Goal: Complete application form

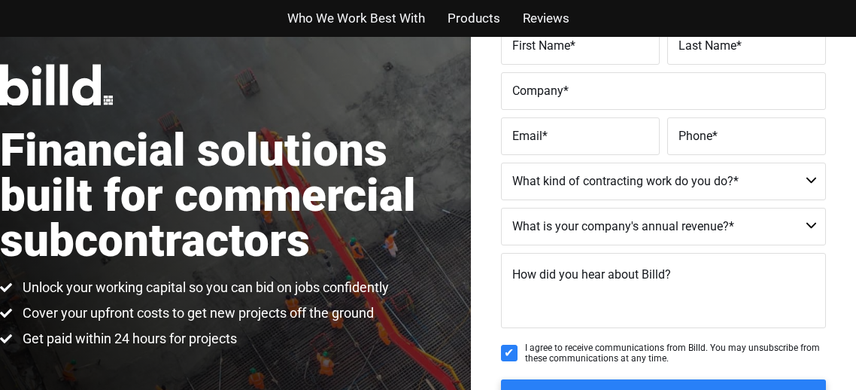
scroll to position [164, 0]
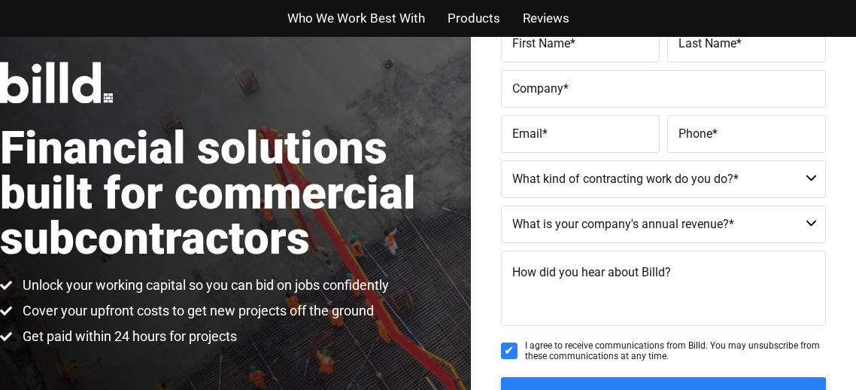
click at [808, 177] on select "Commercial Commercial and Residential Residential Not a Contractor" at bounding box center [663, 179] width 325 height 38
select select "Commercial and Residential"
click at [501, 160] on select "Commercial Commercial and Residential Residential Not a Contractor" at bounding box center [663, 179] width 325 height 38
click at [807, 220] on select "$40M + $25M - $40M $8M - $25M $4M - $8M $2M - $4M $1M - $2M Less than $1M" at bounding box center [663, 224] width 325 height 38
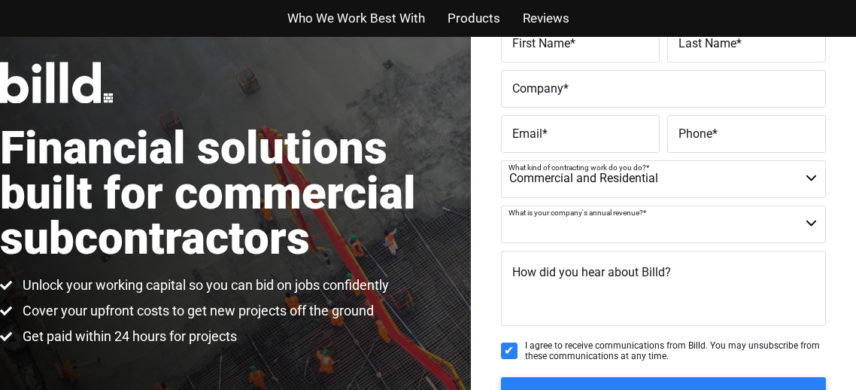
click at [813, 220] on select "$40M + $25M - $40M $8M - $25M $4M - $8M $2M - $4M $1M - $2M Less than $1M" at bounding box center [663, 224] width 325 height 38
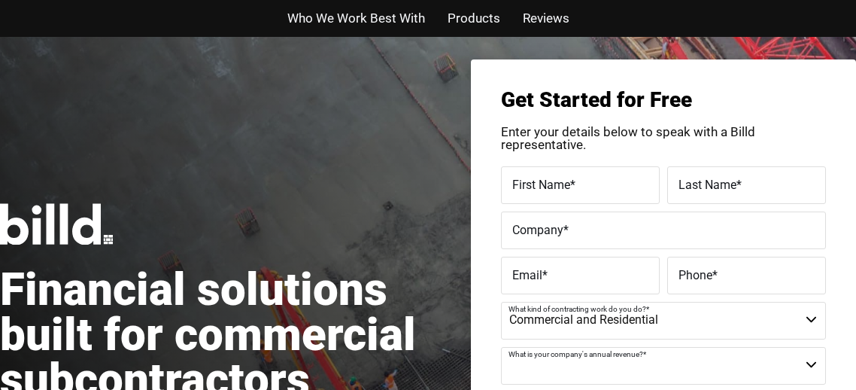
scroll to position [0, 0]
